Goal: Task Accomplishment & Management: Use online tool/utility

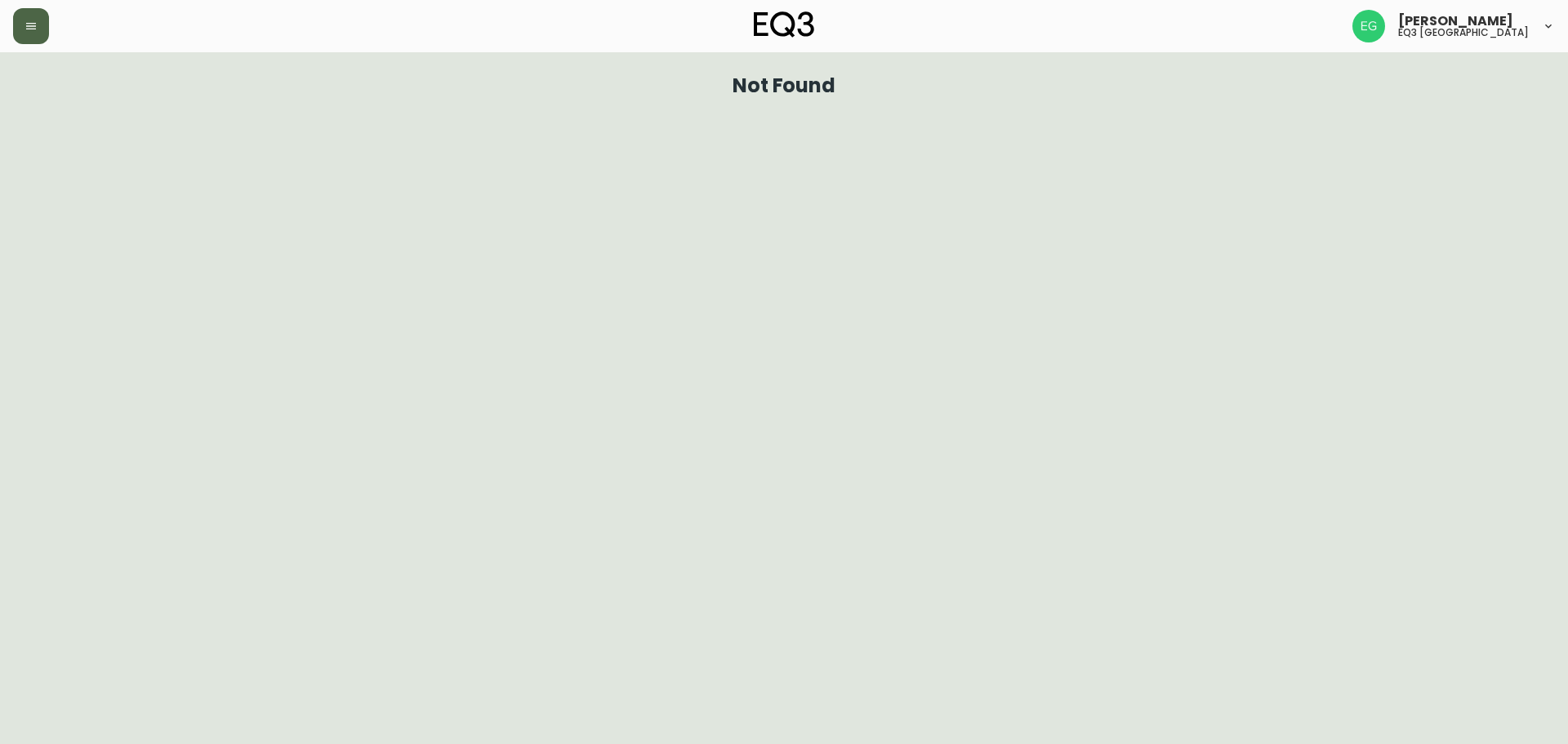
click at [25, 10] on button "button" at bounding box center [31, 26] width 36 height 36
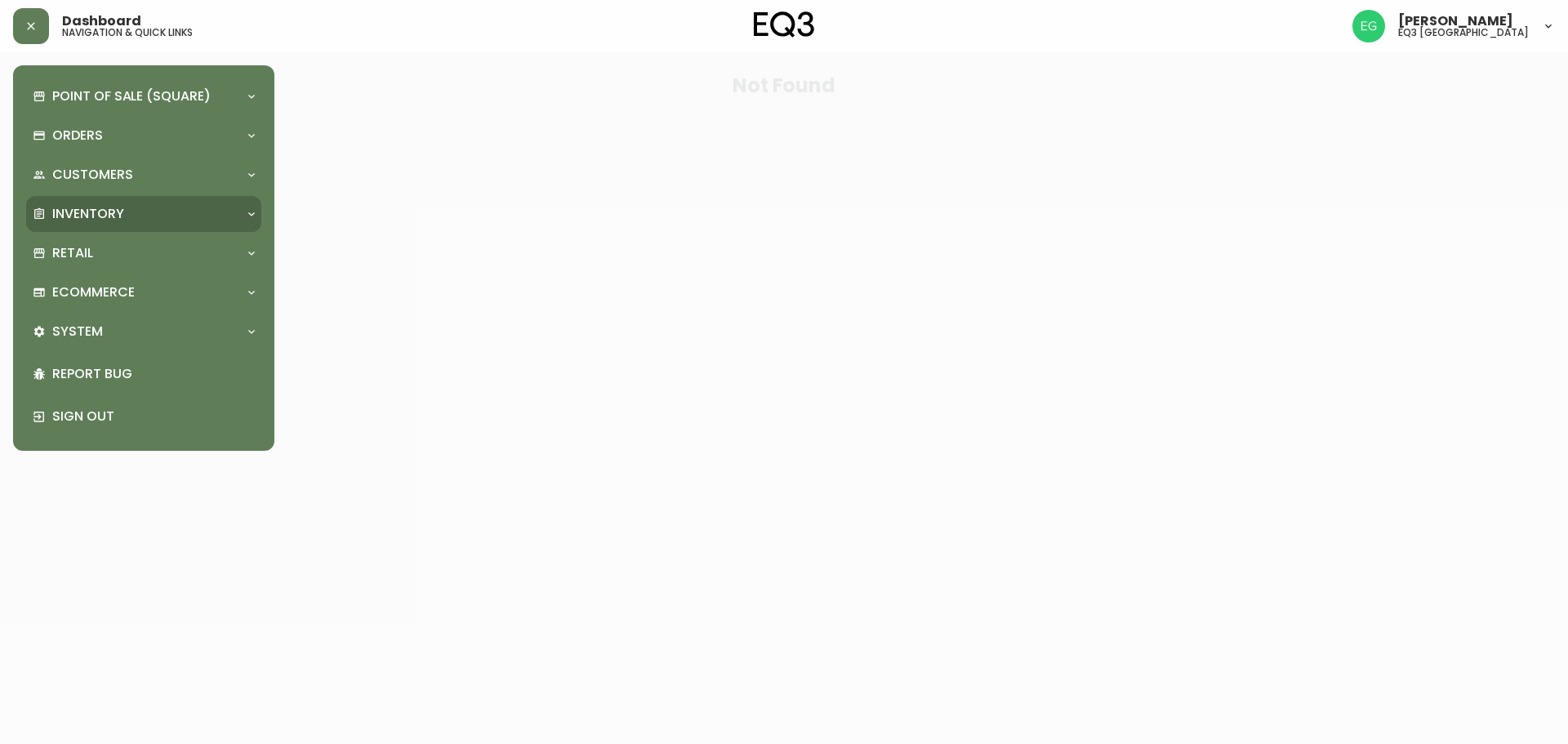
click at [123, 211] on p "Inventory" at bounding box center [88, 214] width 72 height 18
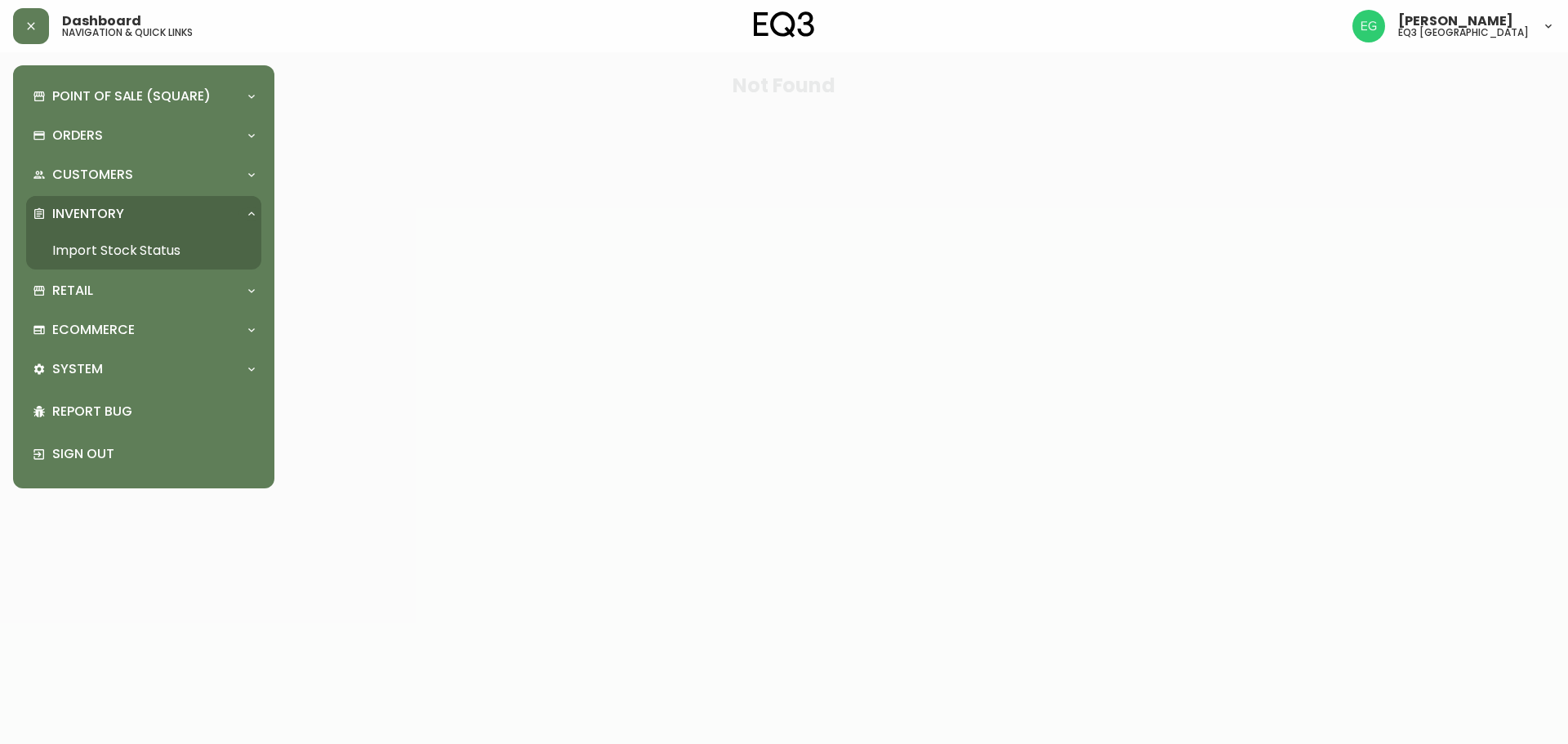
click at [123, 249] on link "Import Stock Status" at bounding box center [144, 250] width 235 height 37
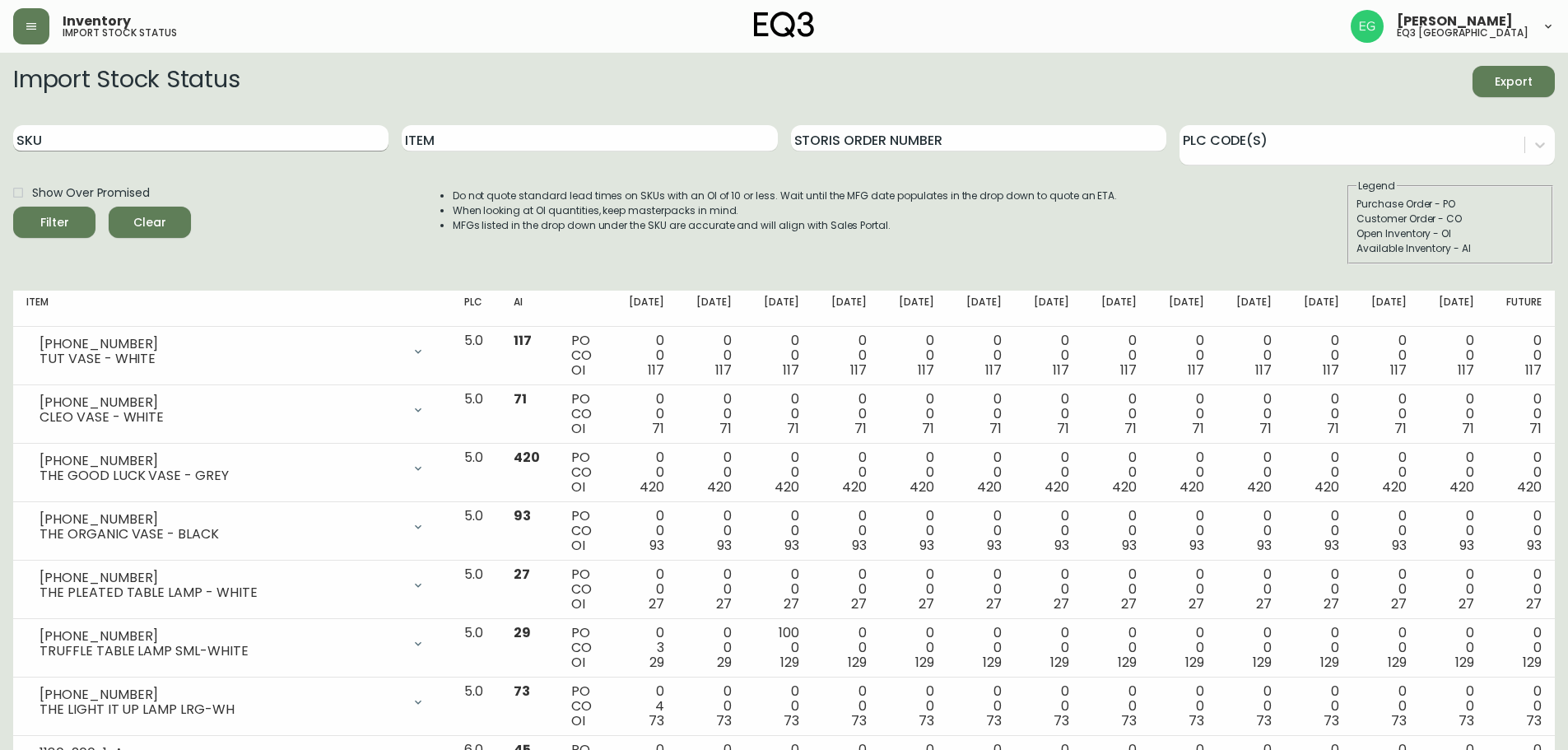
click at [235, 133] on input "SKU" at bounding box center [201, 138] width 376 height 27
paste input "3020-988-13-A"
type input "3020-988-13-A"
click at [13, 207] on button "Filter" at bounding box center [54, 222] width 83 height 31
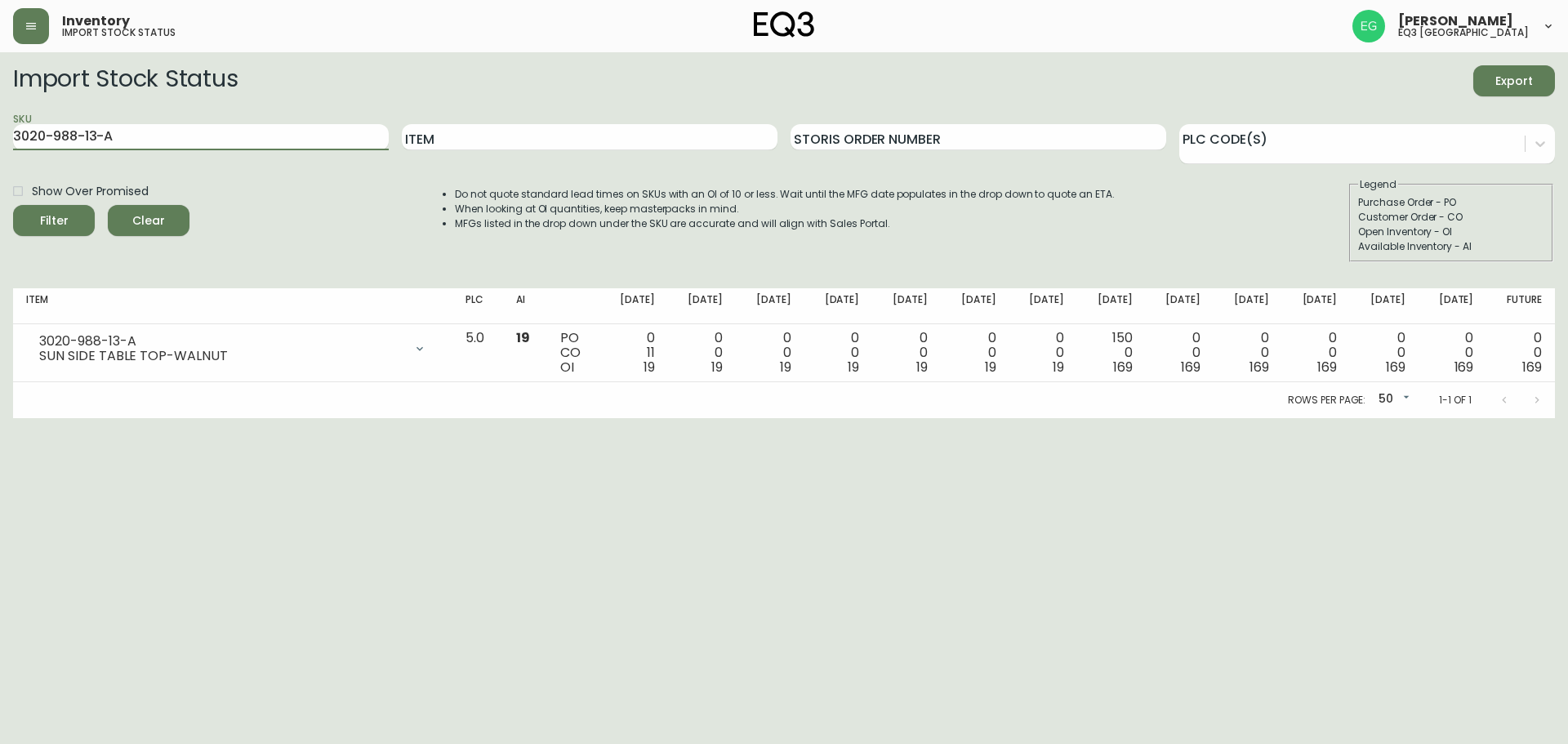
drag, startPoint x: 132, startPoint y: 141, endPoint x: 0, endPoint y: 129, distance: 132.5
click at [0, 129] on main "Import Stock Status Export SKU 3020-988-13-A Item Storis Order Number PLC Code(…" at bounding box center [784, 235] width 1568 height 366
paste input "3020-988-4-B"
type input "3020-988-4-B"
click at [13, 205] on button "Filter" at bounding box center [54, 220] width 82 height 31
